Goal: Task Accomplishment & Management: Use online tool/utility

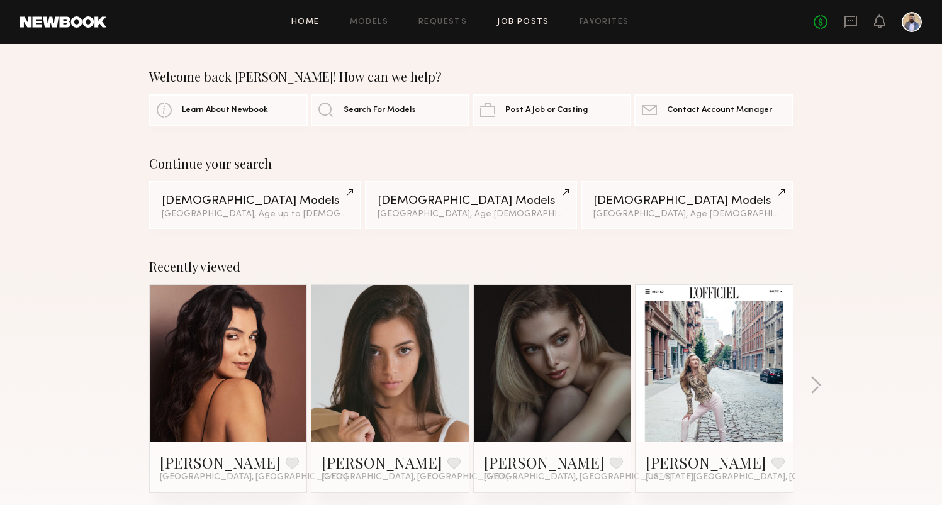
click at [515, 22] on link "Job Posts" at bounding box center [523, 22] width 52 height 8
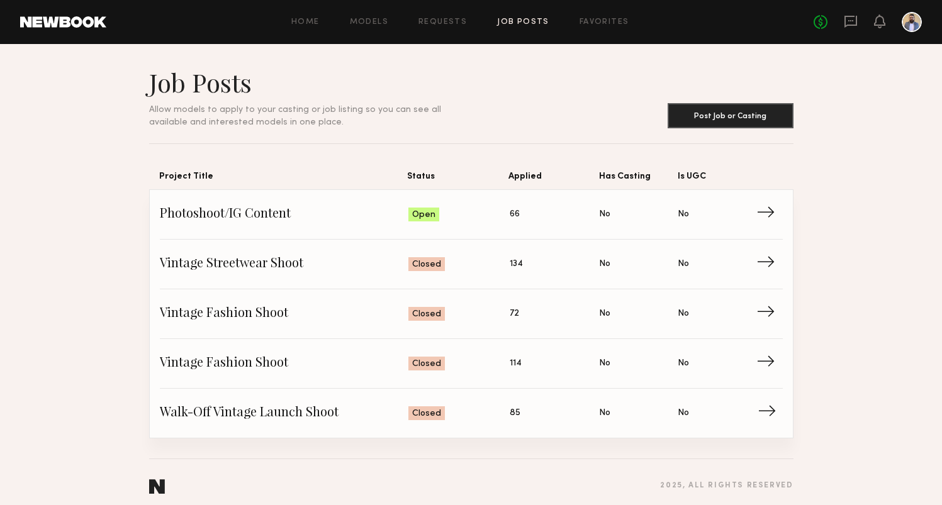
click at [240, 405] on span "Walk-Off Vintage Launch Shoot" at bounding box center [284, 413] width 249 height 19
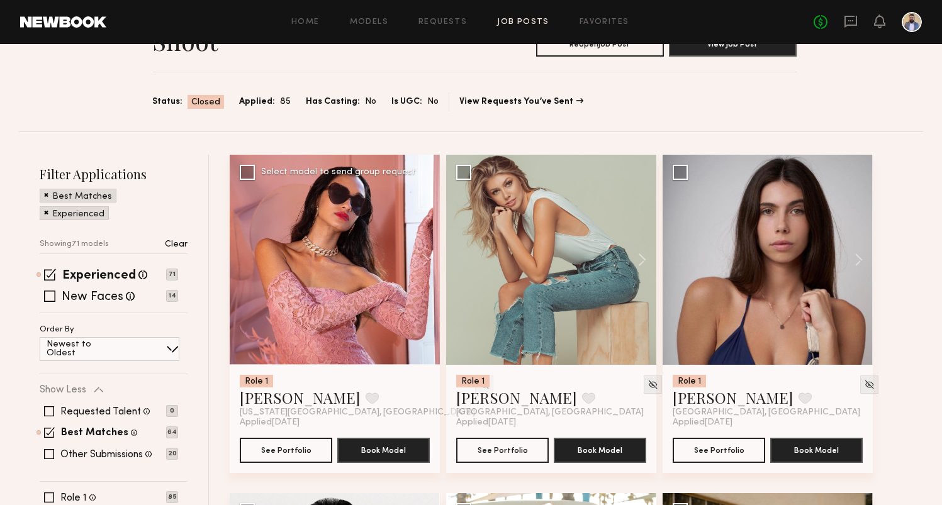
scroll to position [99, 0]
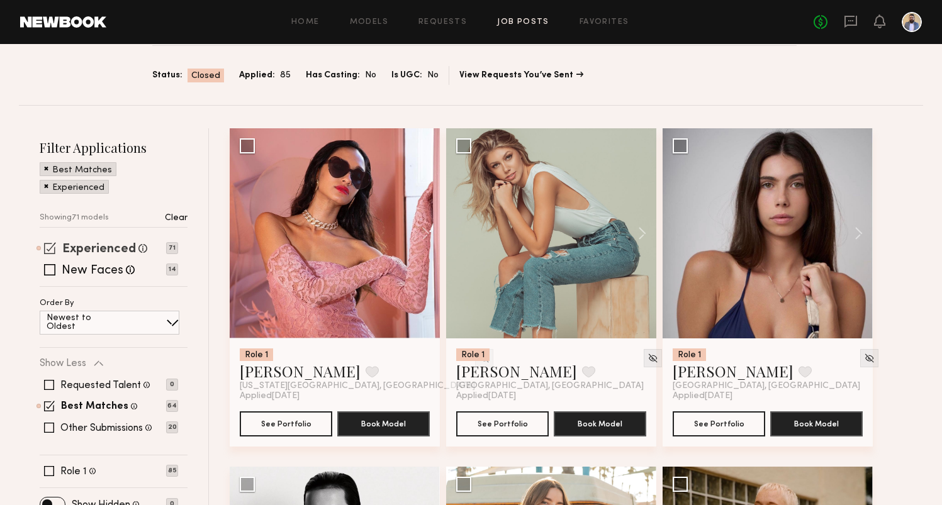
click at [103, 245] on label "Experienced" at bounding box center [99, 250] width 74 height 13
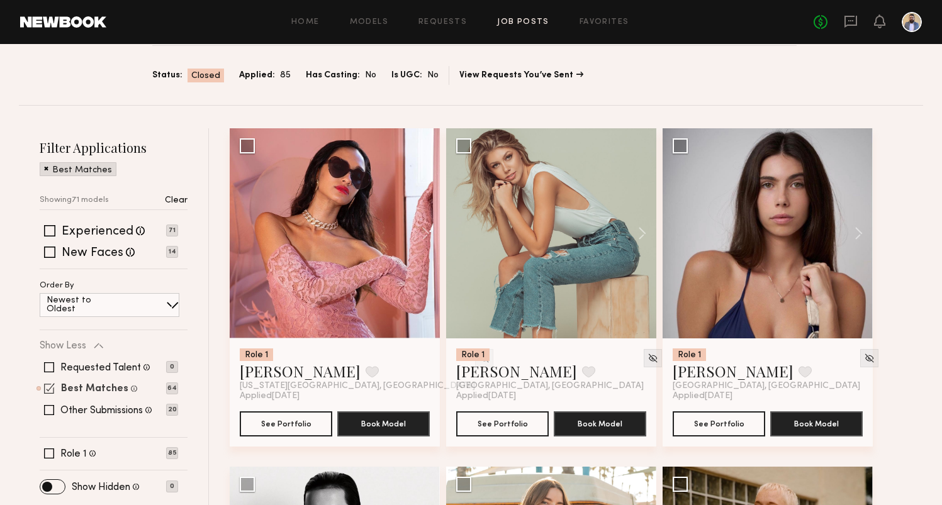
click at [99, 388] on label "Best Matches" at bounding box center [94, 390] width 67 height 10
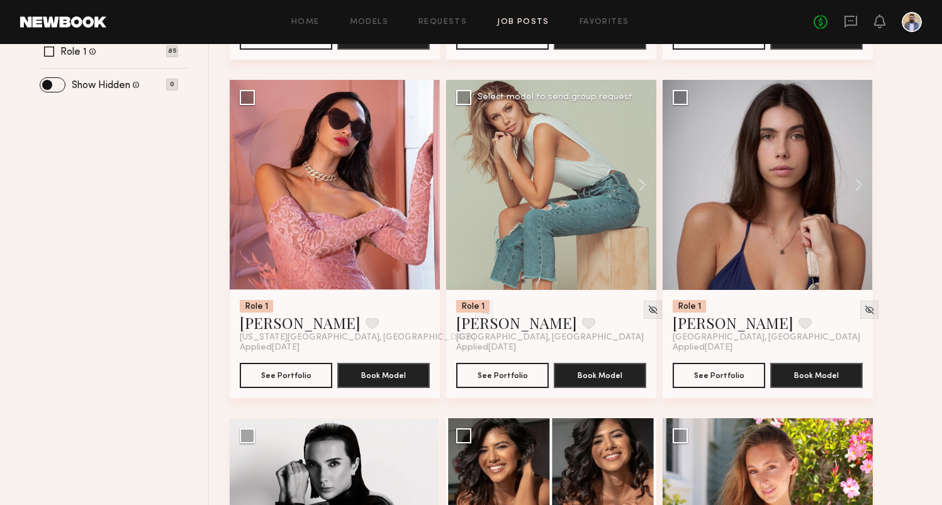
scroll to position [503, 0]
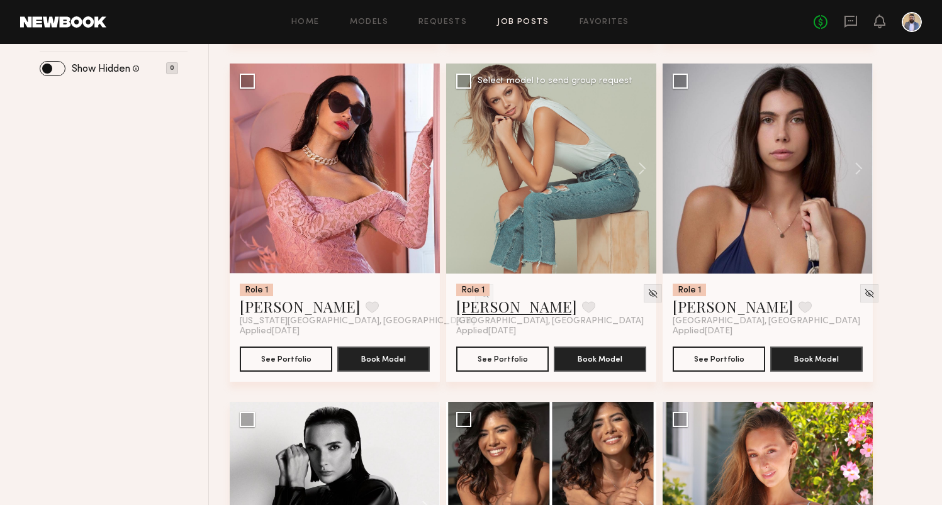
click at [480, 311] on link "Brookelynn E." at bounding box center [516, 306] width 121 height 20
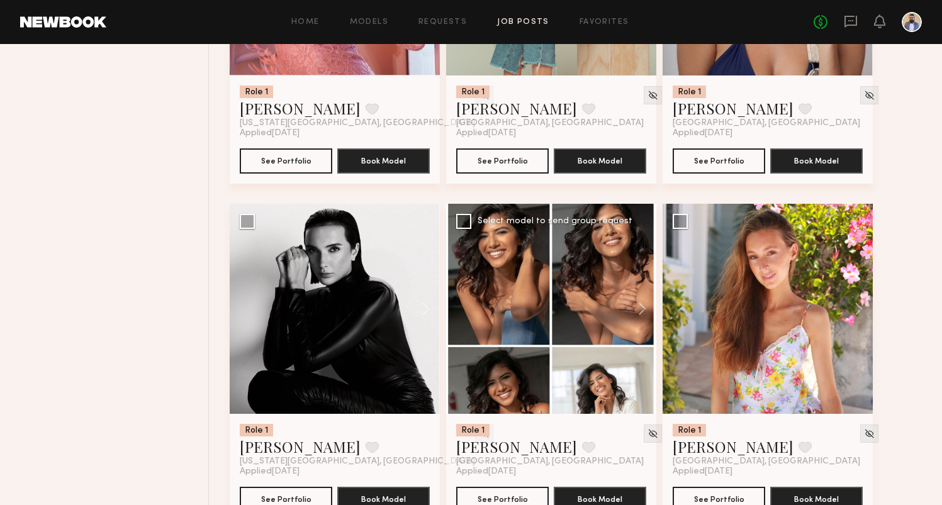
scroll to position [719, 0]
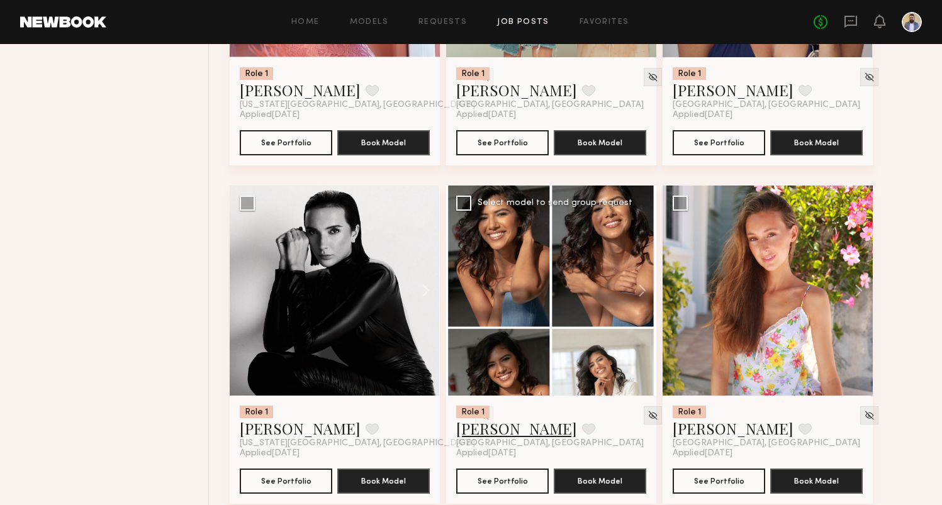
click at [486, 429] on link "Rema F." at bounding box center [516, 429] width 121 height 20
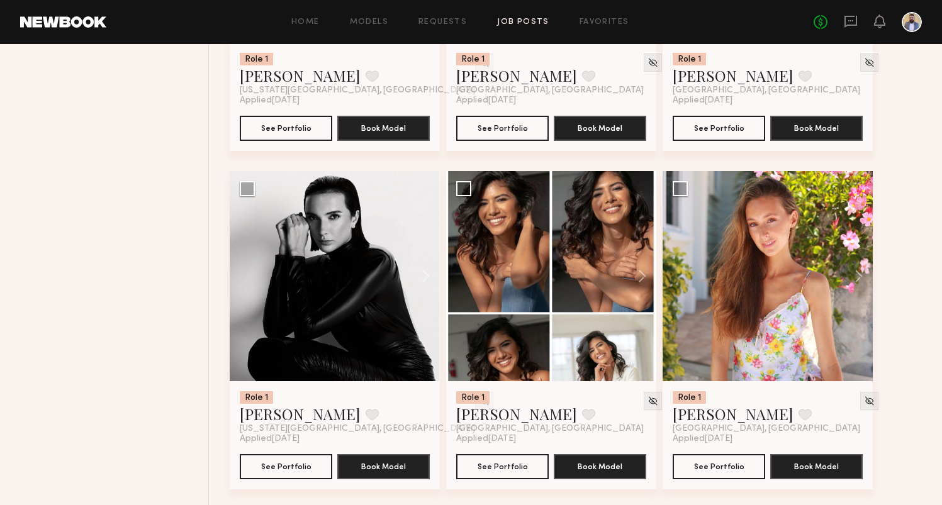
scroll to position [744, 0]
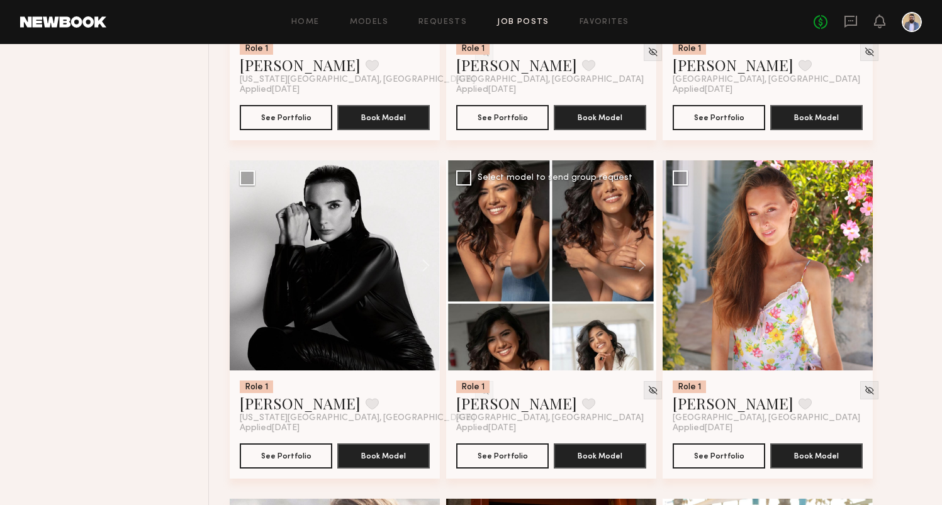
click at [571, 250] on div at bounding box center [551, 265] width 210 height 210
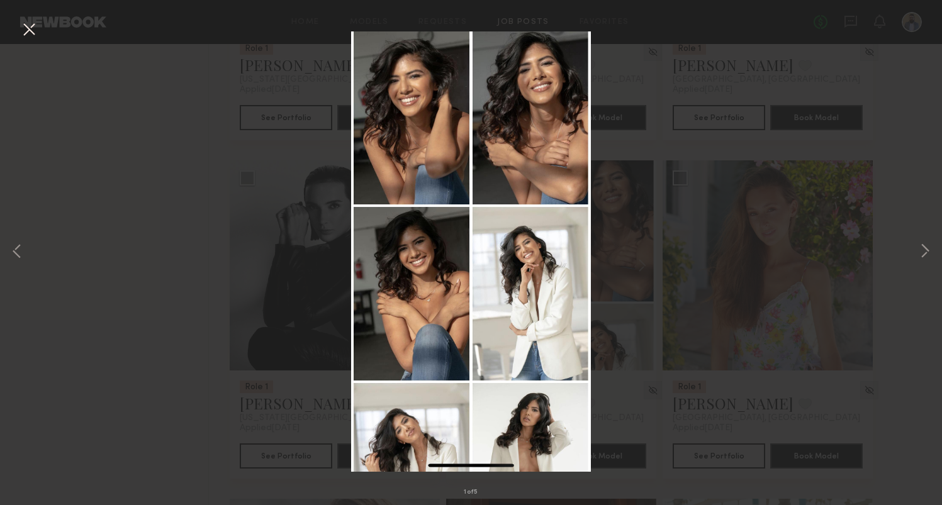
click at [691, 230] on div "1 of 5" at bounding box center [471, 252] width 942 height 505
click at [31, 31] on button at bounding box center [29, 30] width 20 height 23
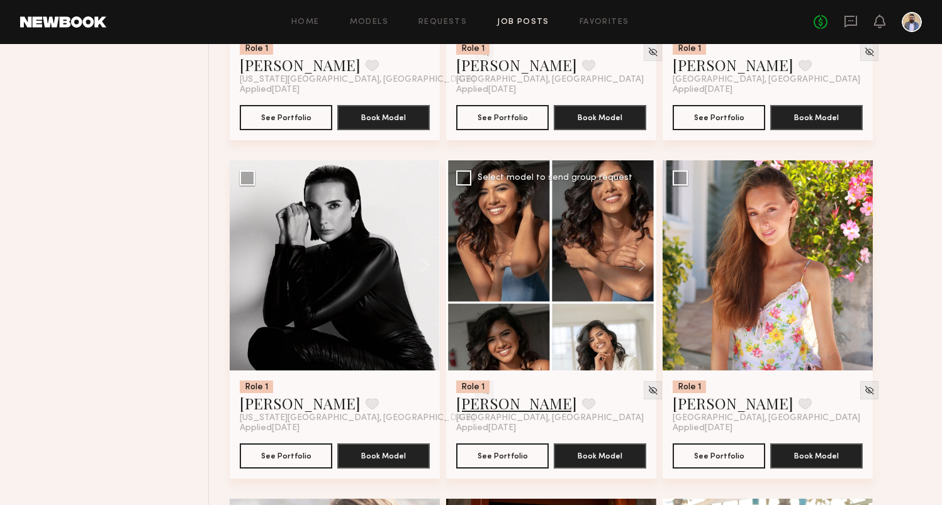
click at [484, 405] on link "Rema F." at bounding box center [516, 403] width 121 height 20
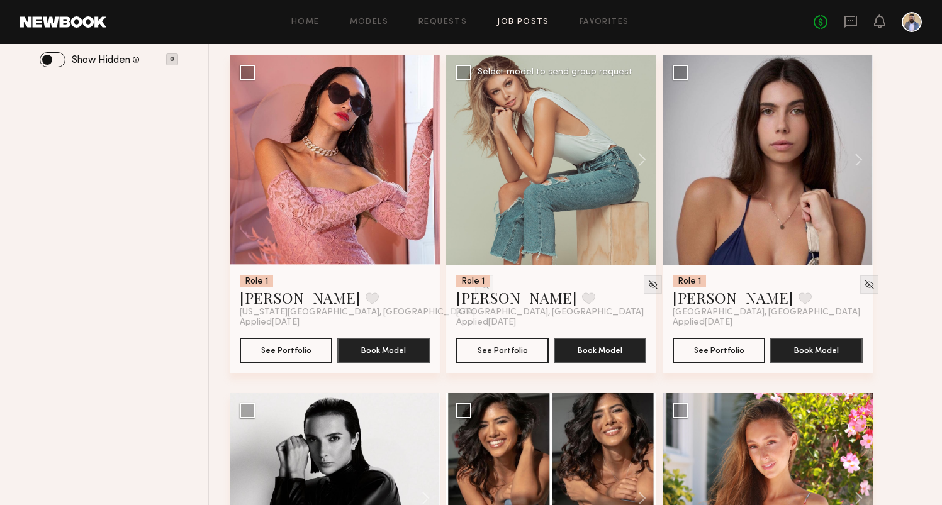
scroll to position [513, 0]
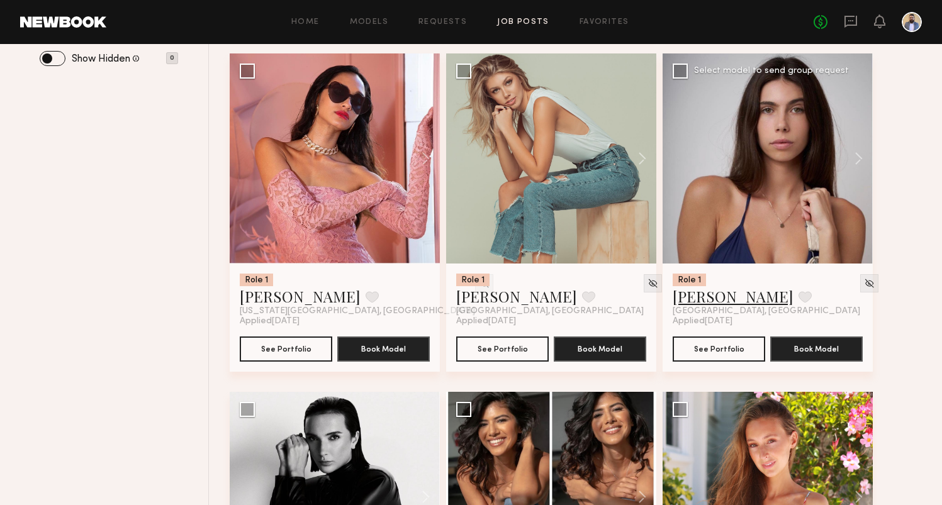
click at [741, 298] on link "Domenique B." at bounding box center [733, 296] width 121 height 20
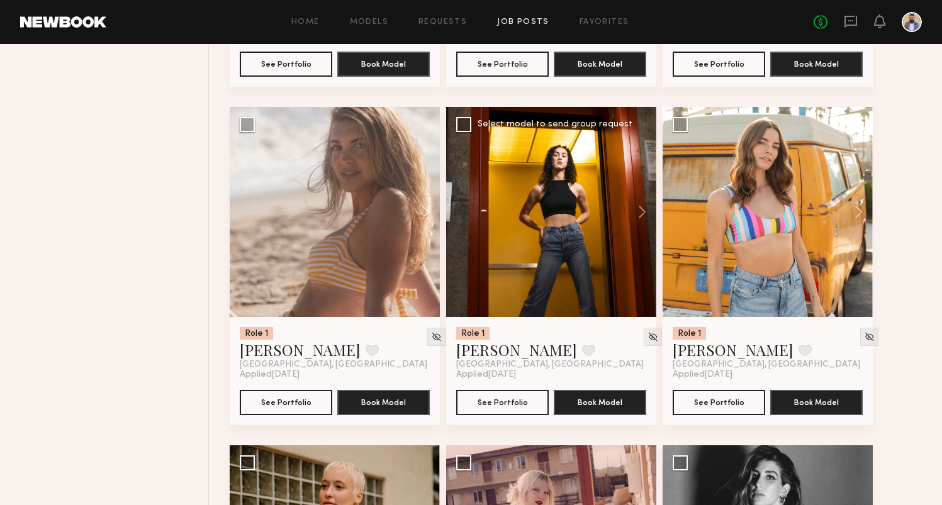
scroll to position [1137, 0]
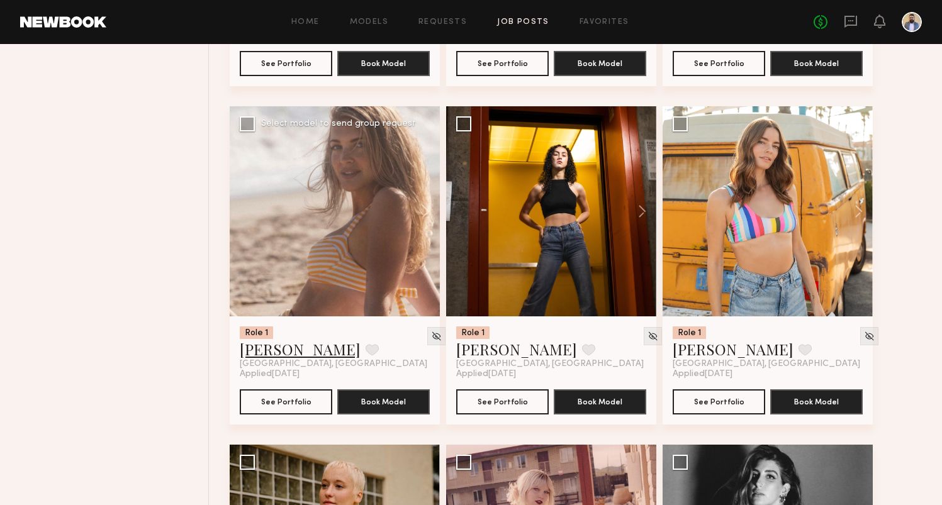
click at [268, 345] on link "Anna D." at bounding box center [300, 349] width 121 height 20
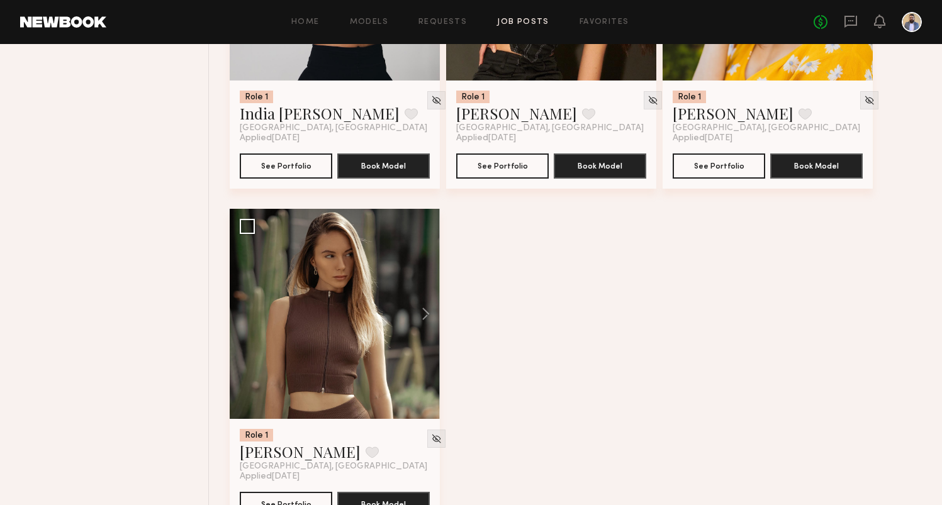
scroll to position [9506, 0]
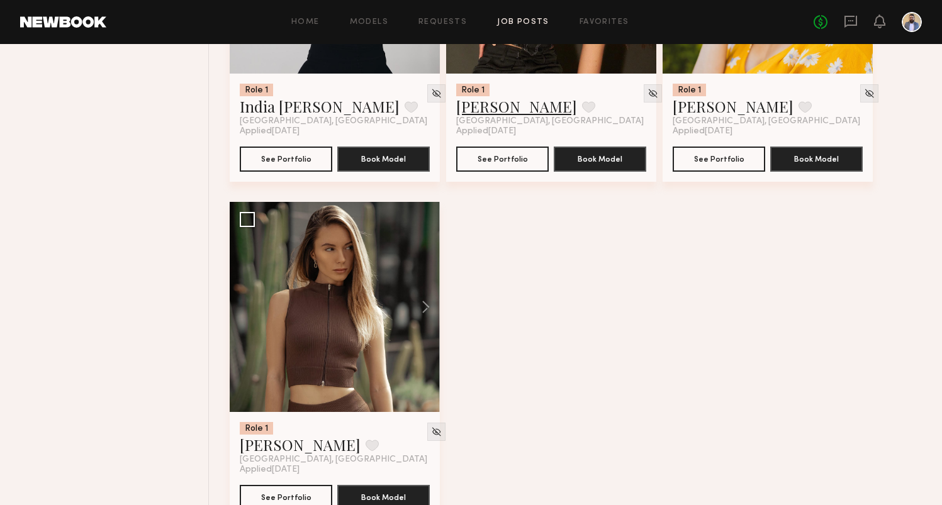
click at [492, 107] on link "Cynthia R." at bounding box center [516, 106] width 121 height 20
